Goal: Task Accomplishment & Management: Manage account settings

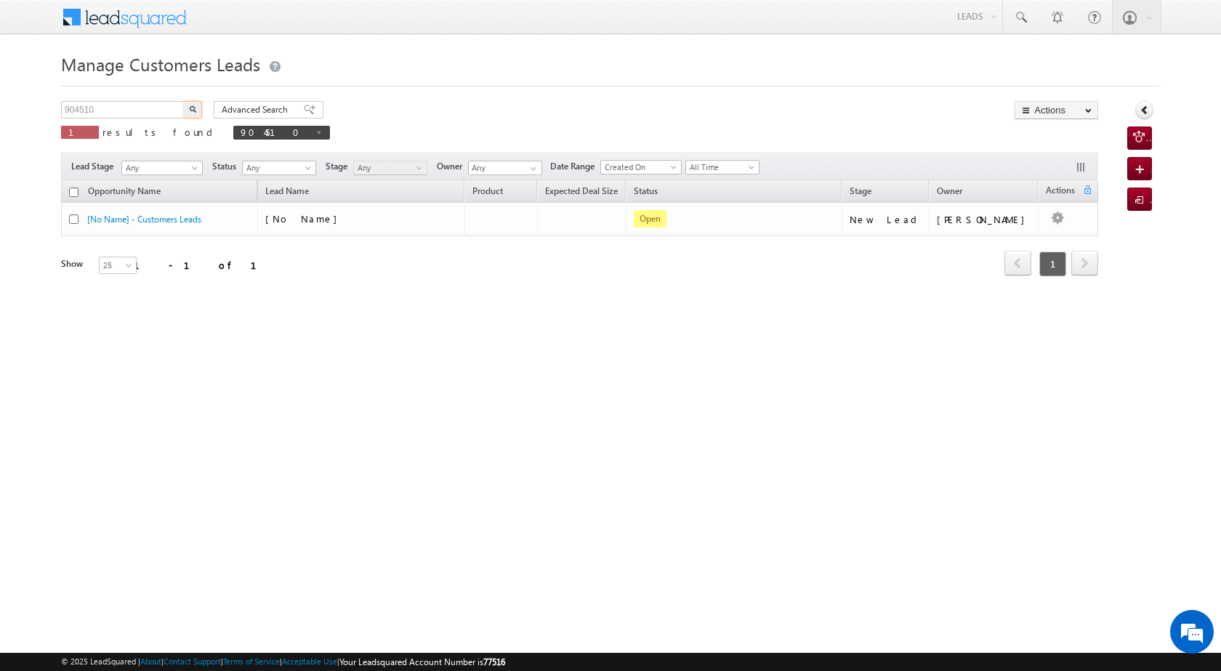
drag, startPoint x: 0, startPoint y: 0, endPoint x: 41, endPoint y: 116, distance: 122.8
click at [41, 116] on body "Menu [PERSON_NAME] [PERSON_NAME] a2@ks erve." at bounding box center [610, 206] width 1221 height 412
type input "904470"
click at [193, 111] on img "button" at bounding box center [192, 108] width 7 height 7
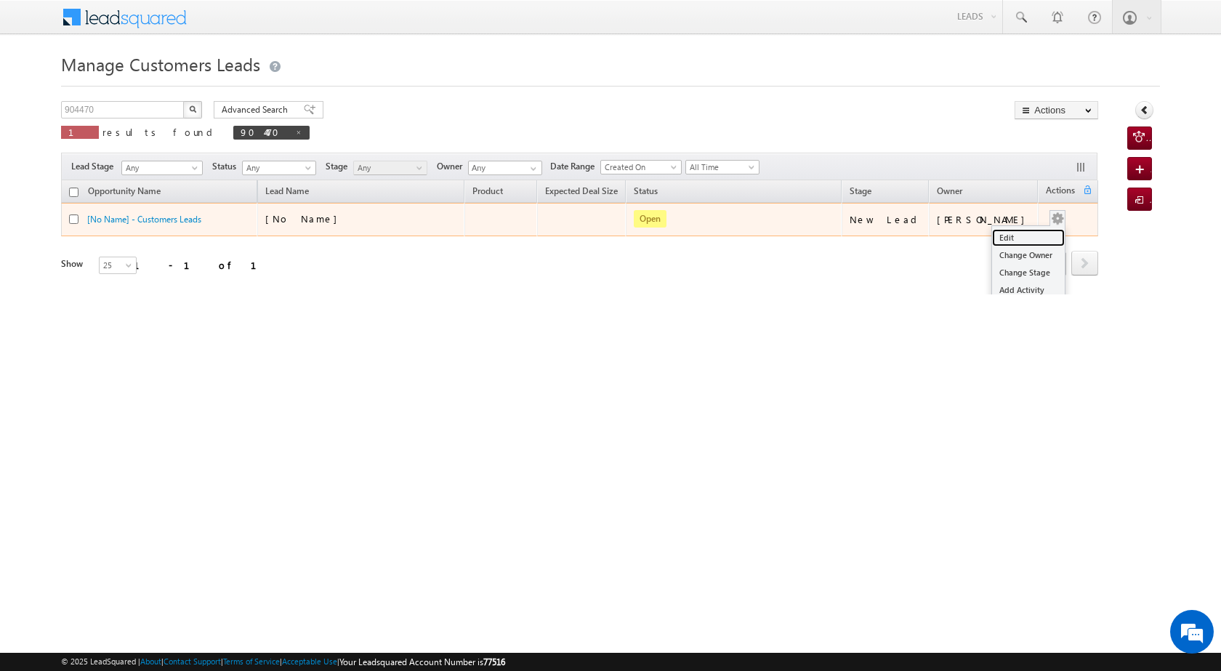
click at [1036, 233] on link "Edit" at bounding box center [1028, 237] width 73 height 17
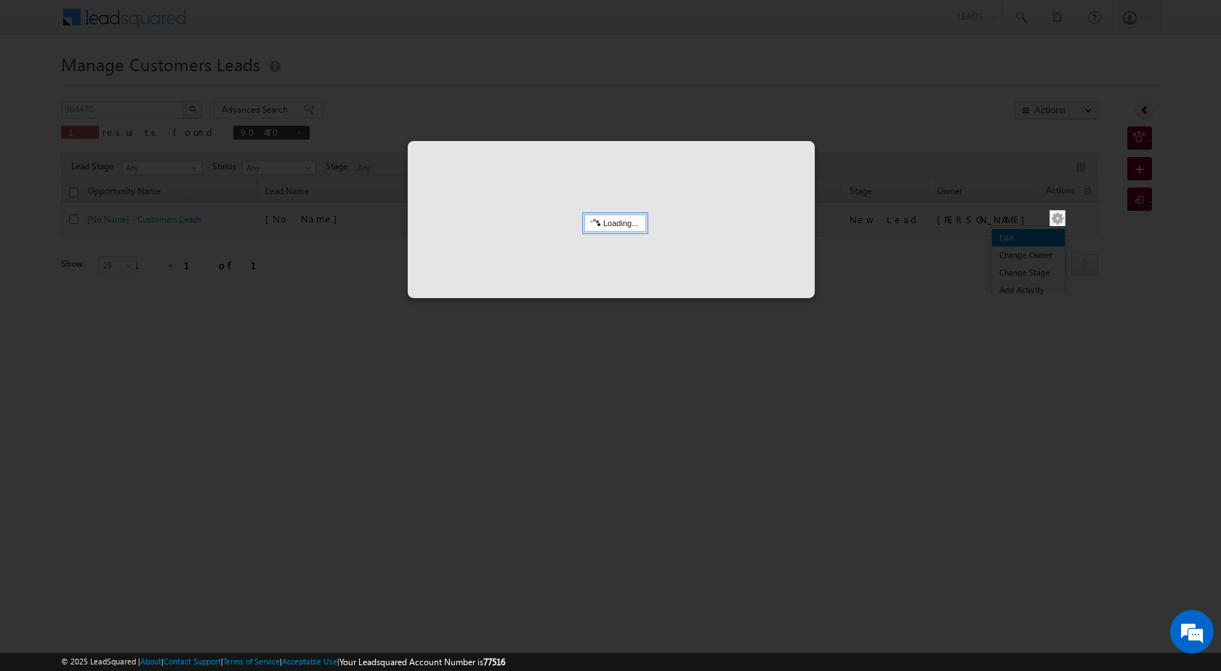
click at [1006, 239] on div at bounding box center [610, 335] width 1221 height 671
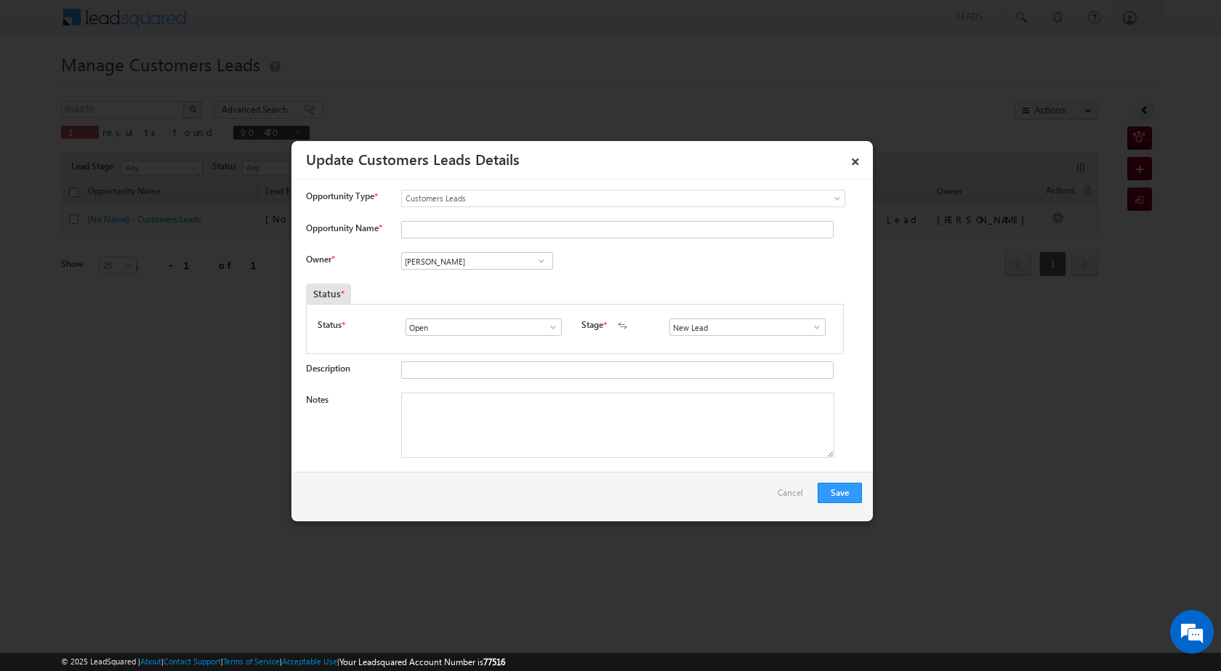
click at [536, 257] on span at bounding box center [541, 261] width 15 height 12
type input "K"
type input "R"
type input "K"
click at [416, 281] on link "Kleram [PERSON_NAME] [EMAIL_ADDRESS][PERSON_NAME][DOMAIN_NAME]" at bounding box center [477, 284] width 152 height 28
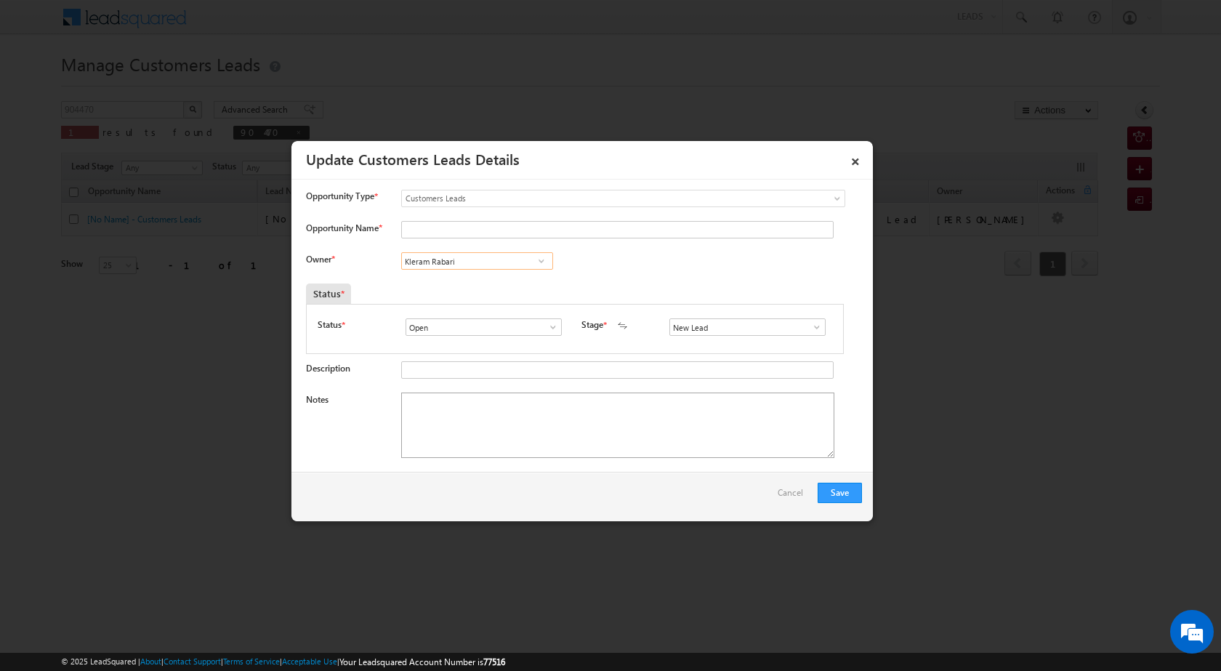
type input "Kleram Rabari"
click at [472, 409] on textarea "Notes" at bounding box center [617, 424] width 433 height 65
click at [446, 431] on textarea "Notes" at bounding box center [617, 424] width 433 height 65
click at [810, 330] on span at bounding box center [817, 327] width 15 height 12
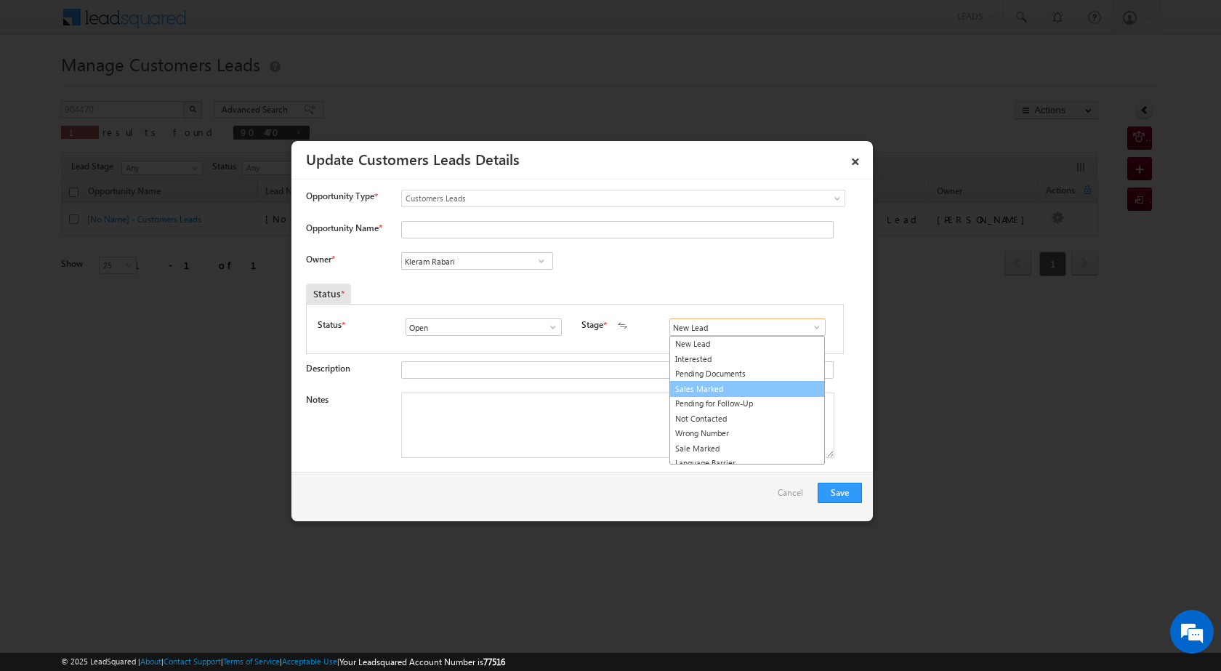
click at [726, 395] on link "Sales Marked" at bounding box center [747, 389] width 156 height 17
type input "Sales Marked"
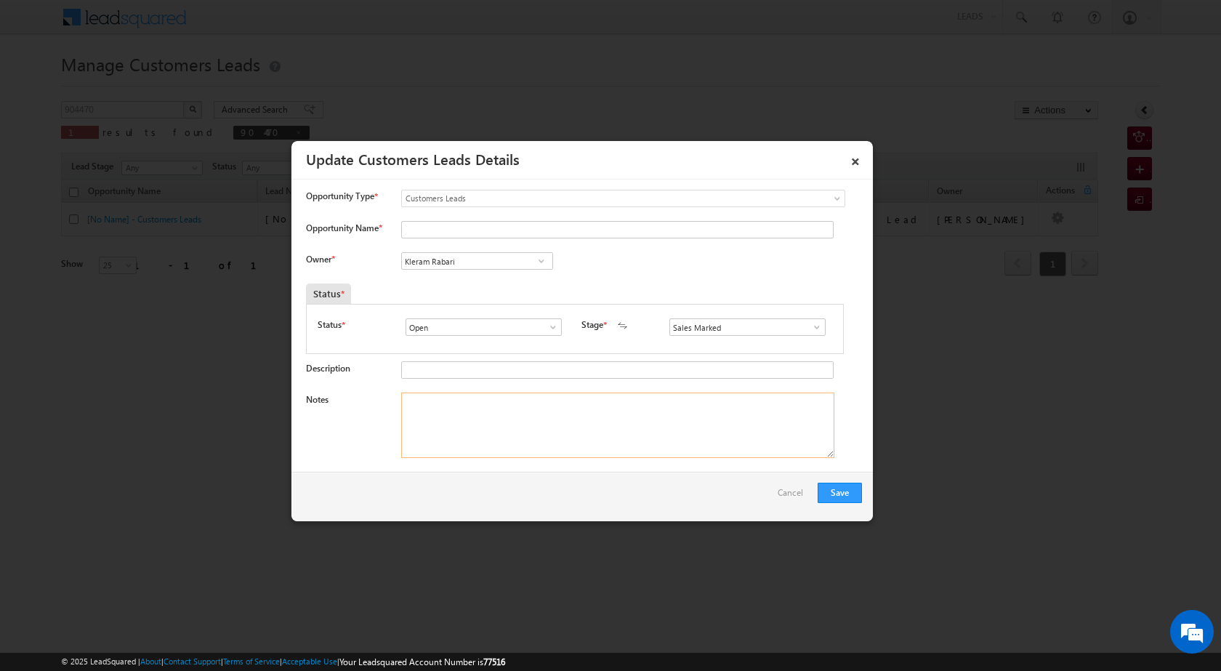
click at [455, 416] on textarea "Notes" at bounding box center [617, 424] width 433 height 65
paste textarea "PV VAILUE 40 LAC BT+ TOP UP 8 LAC SACTION 1.5 YEAR OUSDINDING BALANCE 6.5 LAC T…"
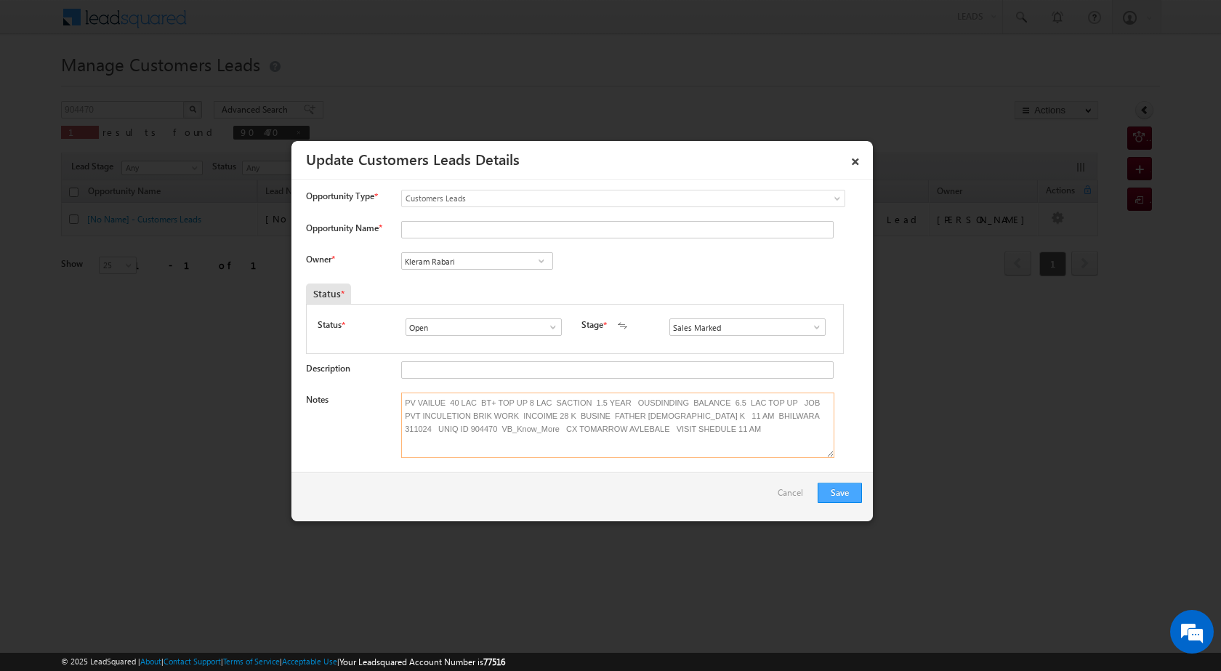
type textarea "PV VAILUE 40 LAC BT+ TOP UP 8 LAC SACTION 1.5 YEAR OUSDINDING BALANCE 6.5 LAC T…"
click at [845, 493] on button "Save" at bounding box center [840, 493] width 44 height 20
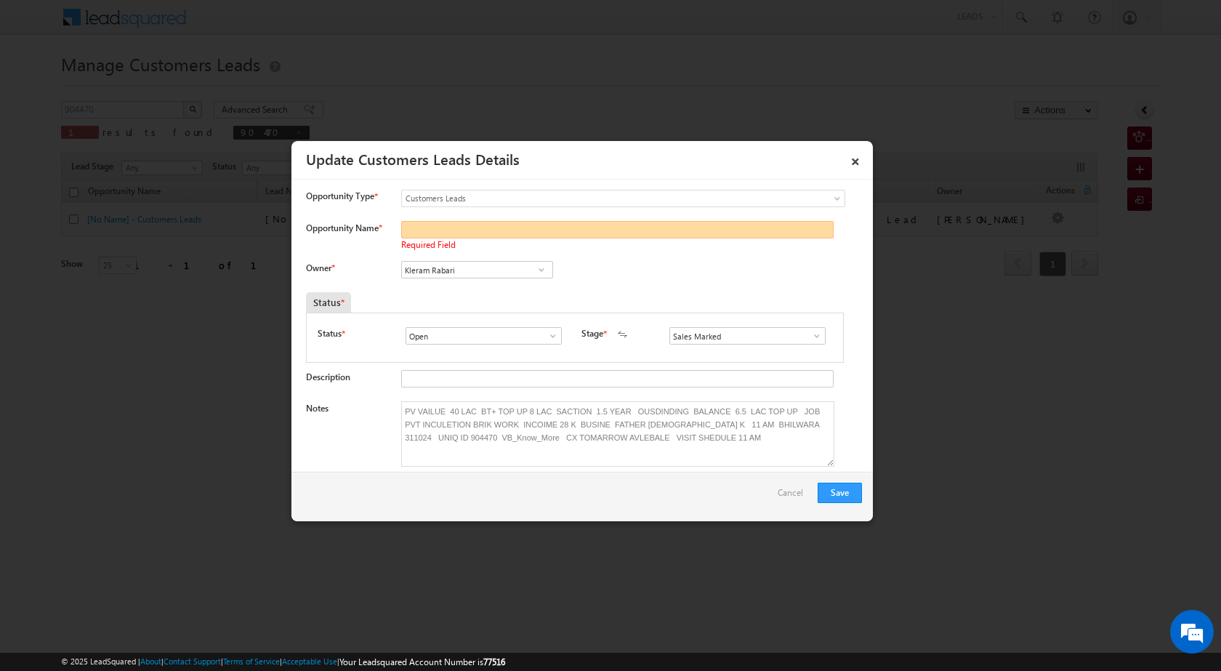
click at [512, 235] on input "Opportunity Name *" at bounding box center [617, 229] width 432 height 17
paste input "[PERSON_NAME]"
type input "[PERSON_NAME]"
click at [845, 493] on button "Save" at bounding box center [840, 493] width 44 height 20
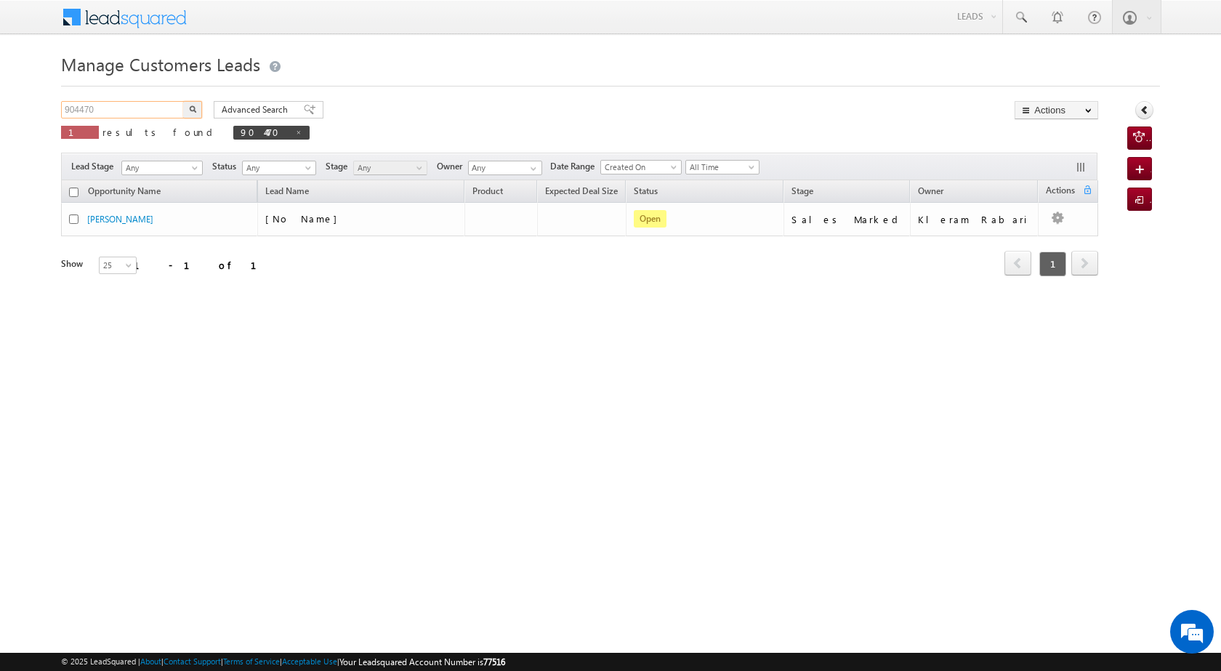
click at [141, 108] on input "904470" at bounding box center [123, 109] width 124 height 17
drag, startPoint x: 107, startPoint y: 108, endPoint x: 65, endPoint y: 108, distance: 42.2
click at [65, 108] on input "904470" at bounding box center [123, 109] width 124 height 17
paste input "607"
type input "904607"
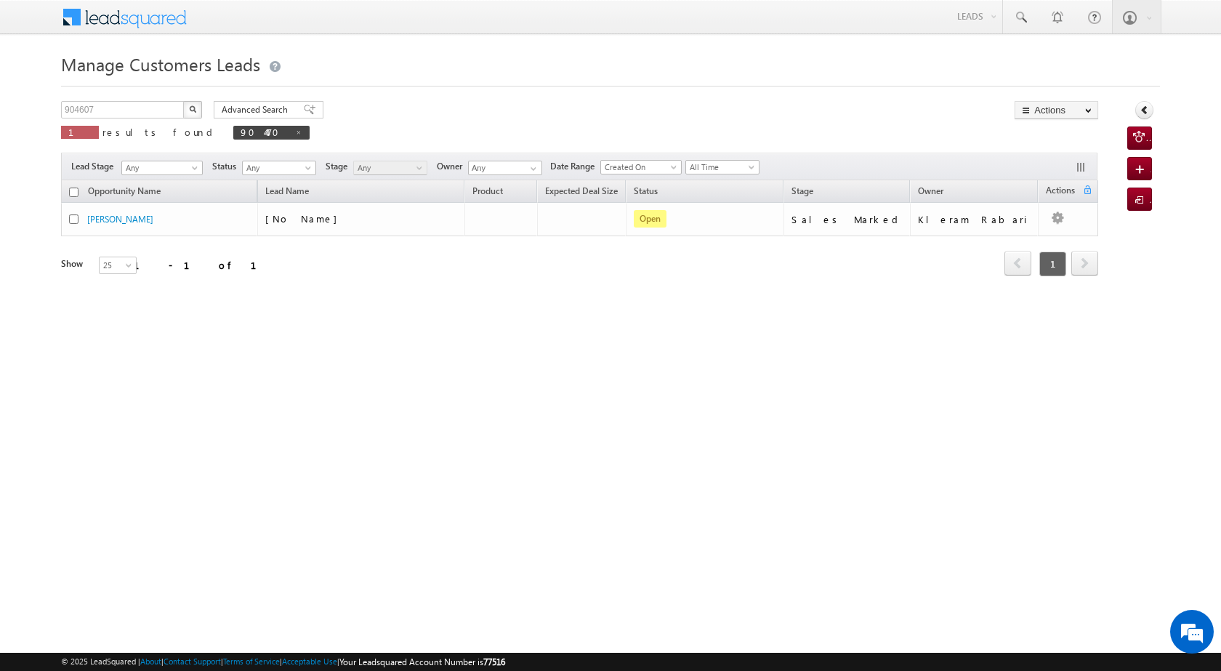
click at [190, 103] on button "button" at bounding box center [192, 109] width 19 height 17
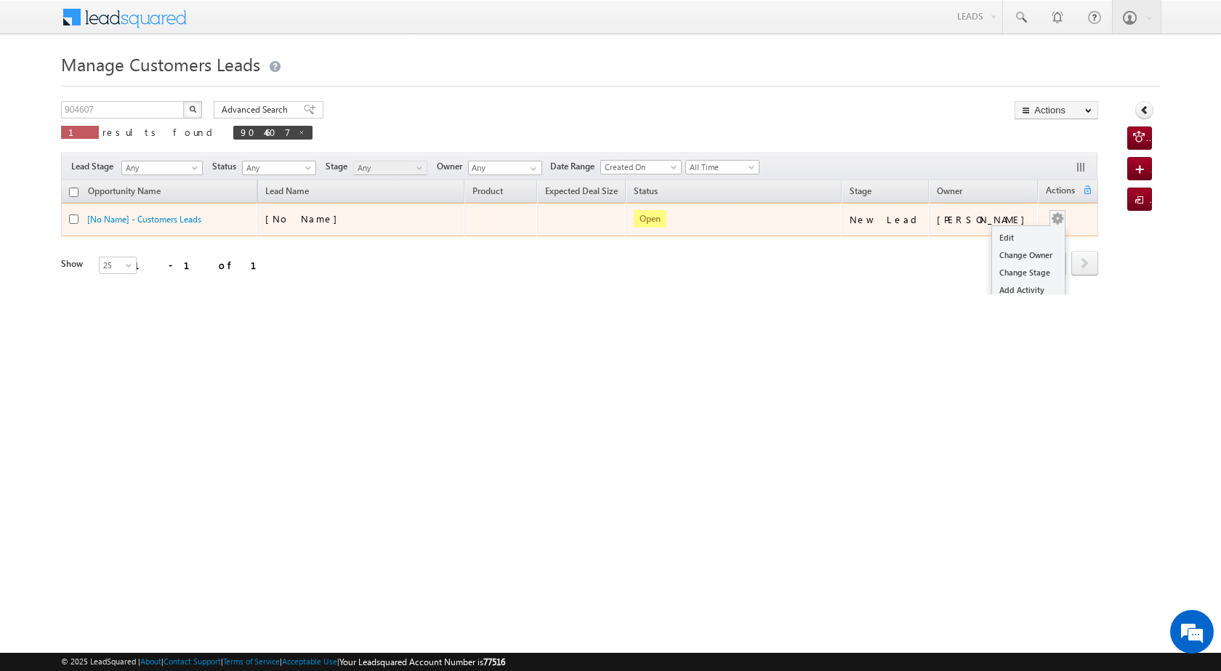
click at [1050, 217] on button "button" at bounding box center [1057, 218] width 15 height 15
click at [1059, 214] on td "Edit Change Owner Change Stage Add Activity Add Task Delete" at bounding box center [1068, 219] width 60 height 33
click at [1024, 236] on link "Edit" at bounding box center [1028, 237] width 73 height 17
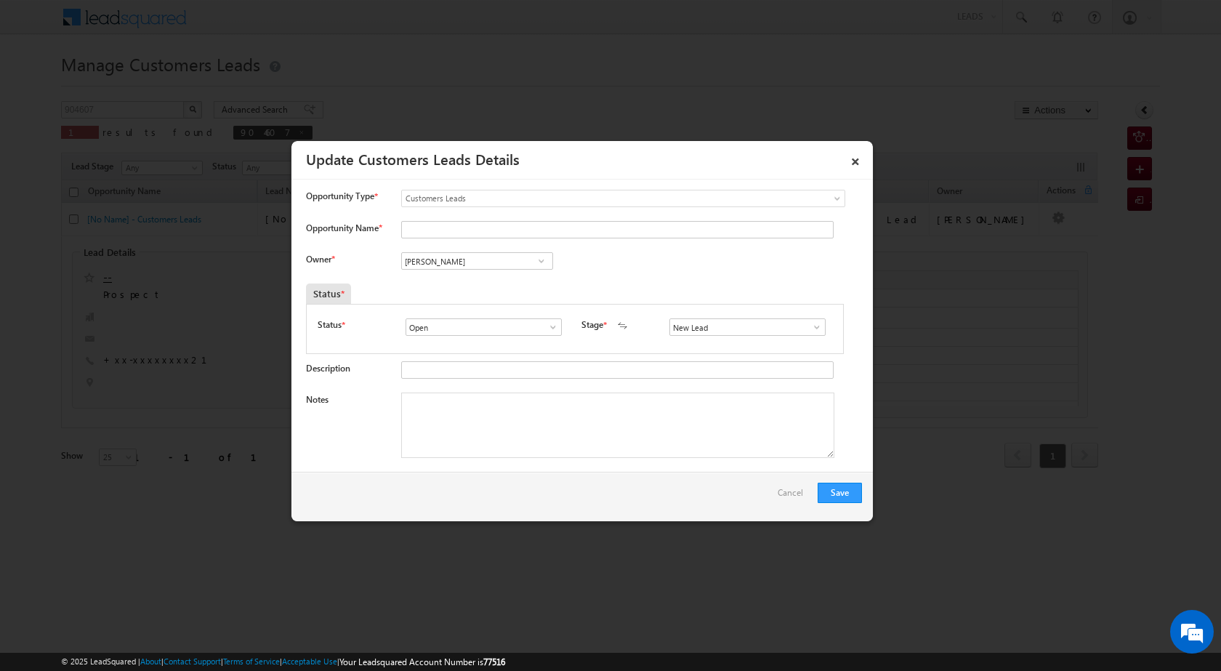
click at [539, 262] on span at bounding box center [541, 261] width 15 height 12
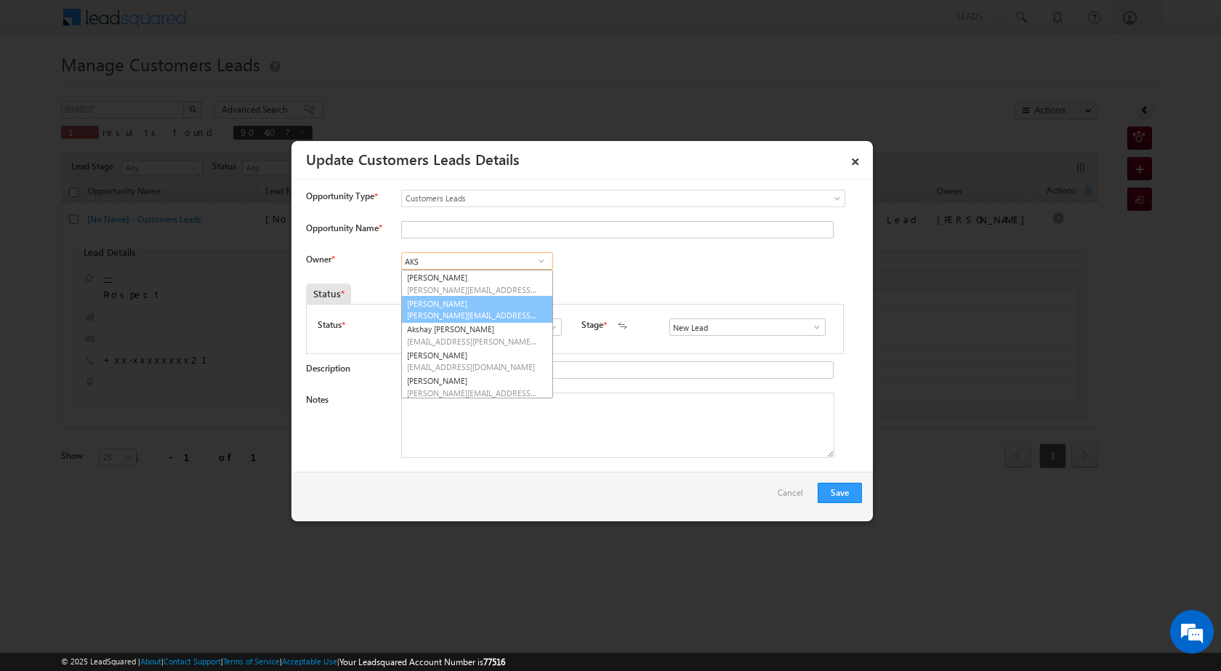
click at [493, 307] on link "[PERSON_NAME] [PERSON_NAME][EMAIL_ADDRESS][PERSON_NAME][DOMAIN_NAME]" at bounding box center [477, 310] width 152 height 28
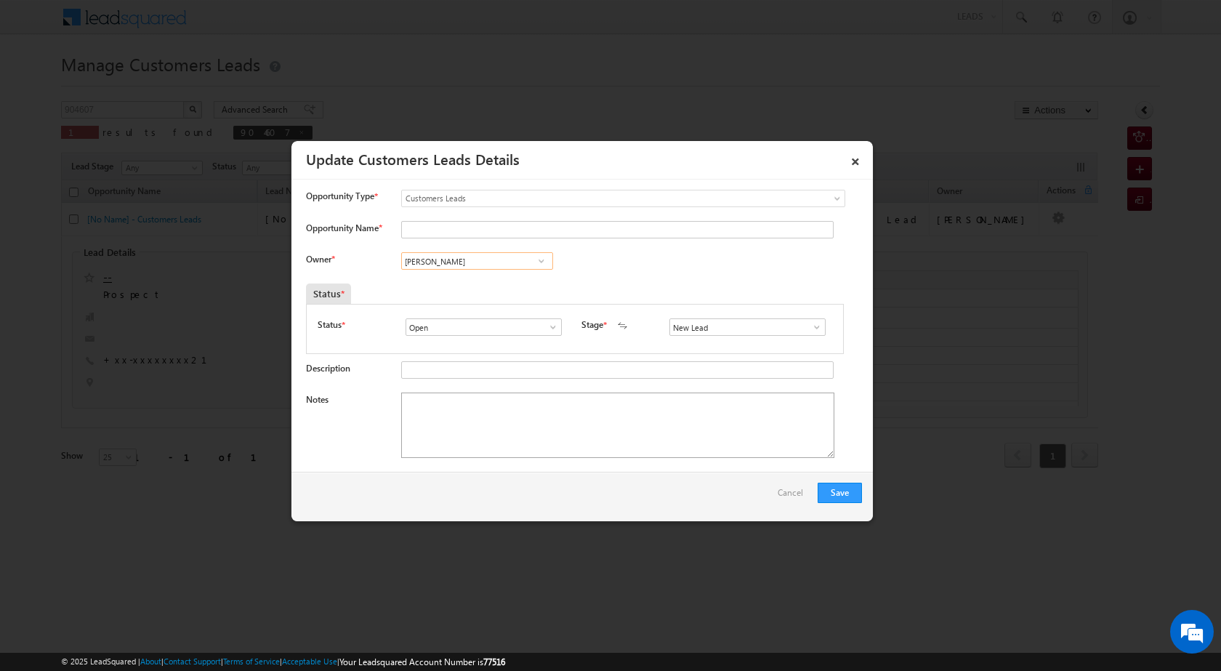
type input "[PERSON_NAME]"
click at [495, 437] on textarea "Notes" at bounding box center [617, 424] width 433 height 65
click at [548, 333] on span at bounding box center [553, 327] width 15 height 12
click at [669, 456] on textarea "Notes" at bounding box center [617, 424] width 433 height 65
click at [810, 326] on span at bounding box center [817, 327] width 15 height 12
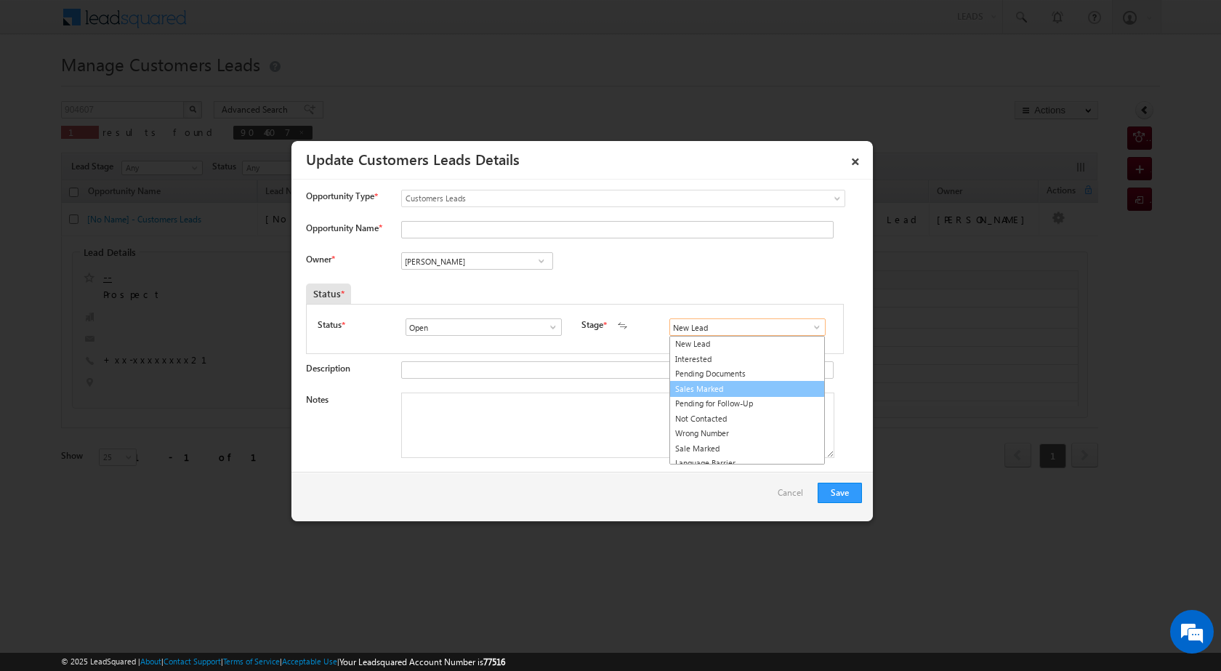
click at [742, 384] on link "Sales Marked" at bounding box center [747, 389] width 156 height 17
type input "Sales Marked"
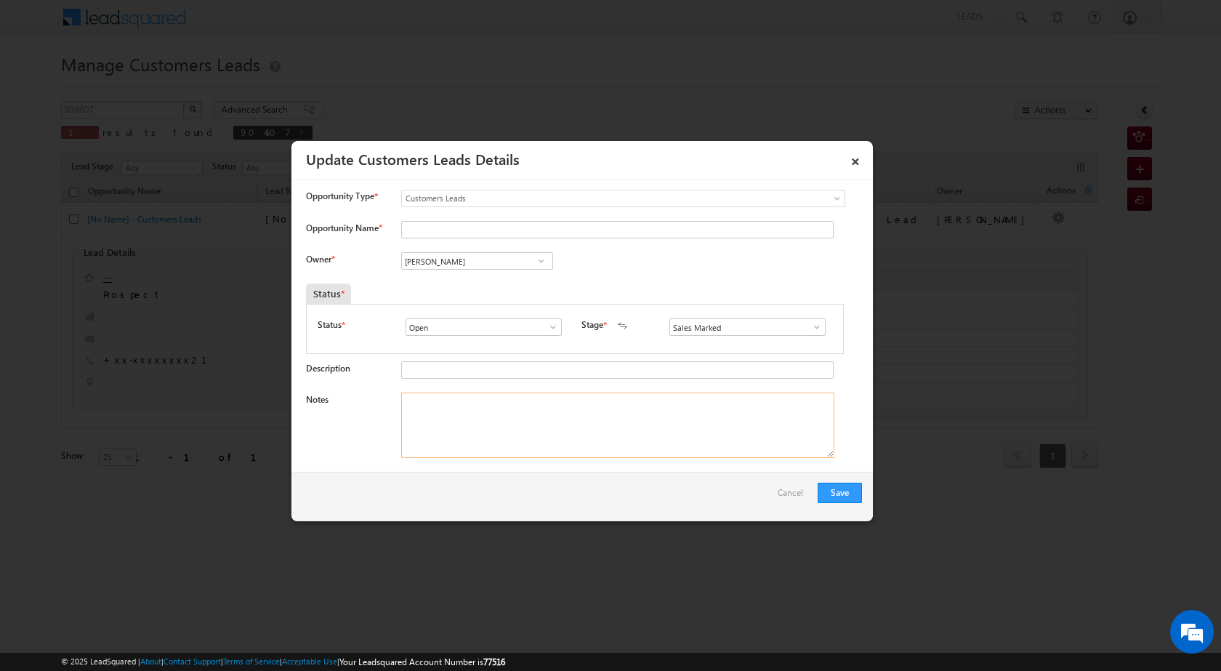
click at [608, 441] on textarea "Notes" at bounding box center [617, 424] width 433 height 65
click at [616, 443] on textarea "Notes" at bounding box center [617, 424] width 433 height 65
paste textarea "OWN PLOT SECO PV VAILUE 1 CR LOAN 25 LAC CAR SHOROOM 1 LAC EMI CIBIL SCORE 750 …"
type textarea "OWN PLOT SECO PV VAILUE 1 CR LOAN 25 LAC CAR SHOROOM 1 LAC EMI CIBIL SCORE 750 …"
drag, startPoint x: 480, startPoint y: 233, endPoint x: 476, endPoint y: 227, distance: 7.5
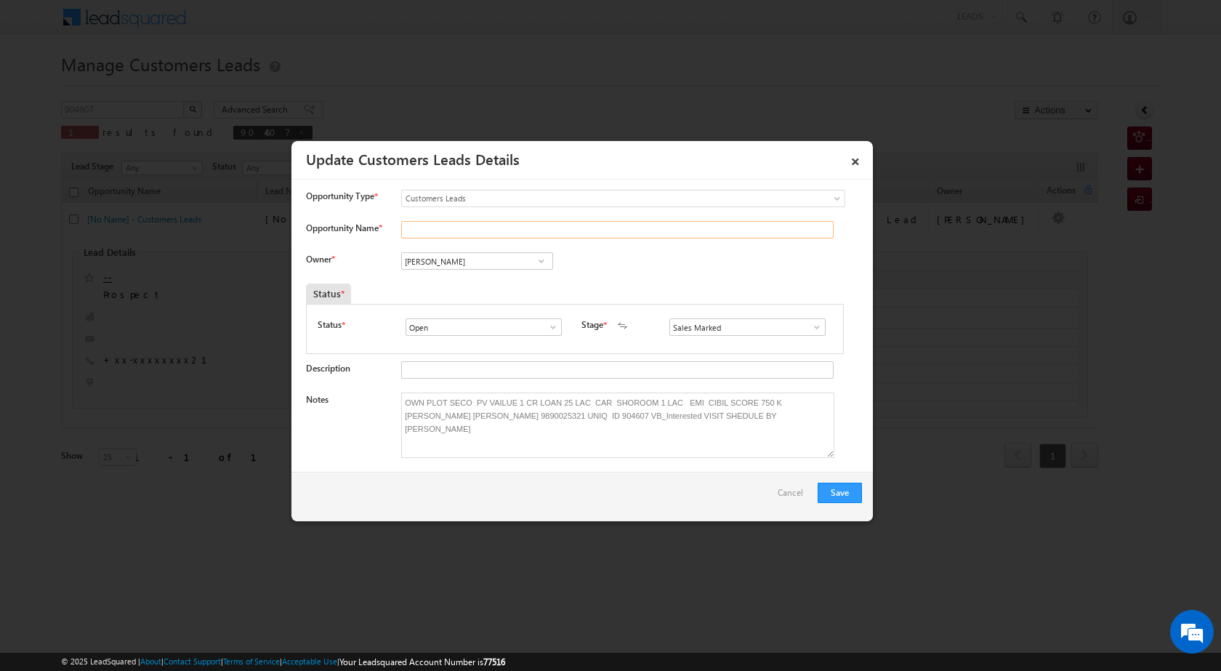
click at [480, 233] on input "Opportunity Name *" at bounding box center [617, 229] width 432 height 17
paste input "[PERSON_NAME] [PERSON_NAME]"
type input "[PERSON_NAME] [PERSON_NAME]"
click at [853, 489] on button "Save" at bounding box center [840, 493] width 44 height 20
